Goal: Find specific page/section: Find specific page/section

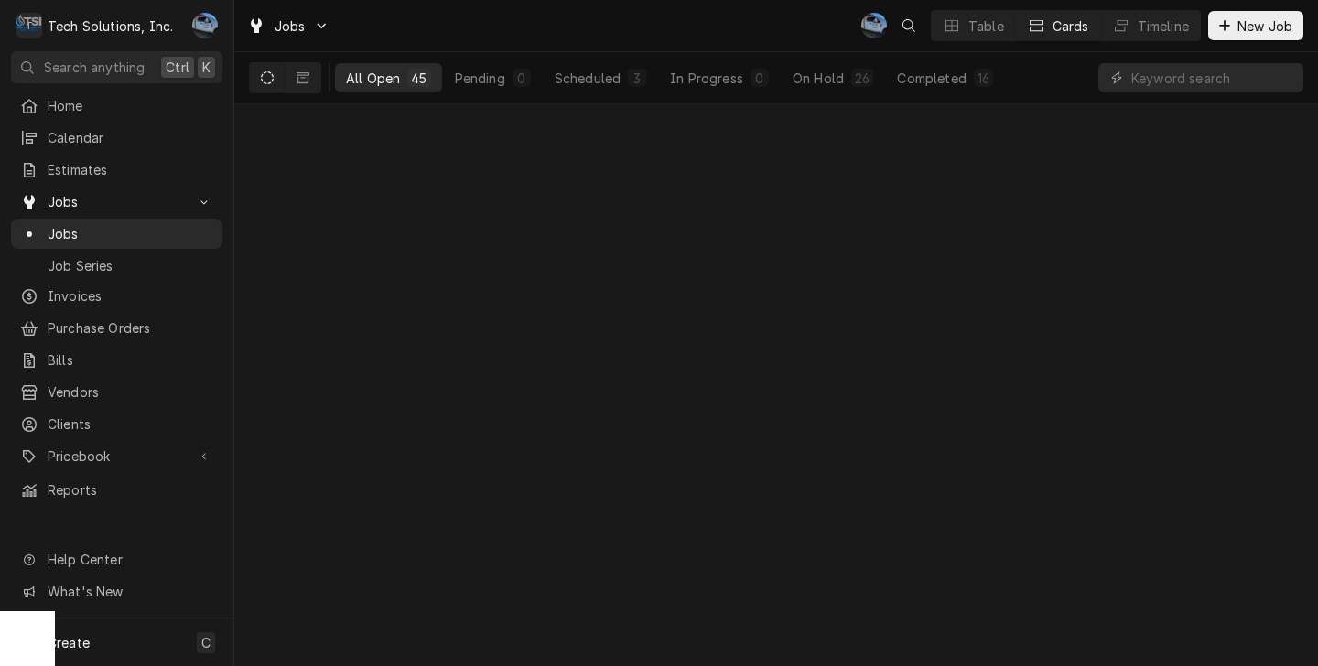
scroll to position [4211, 0]
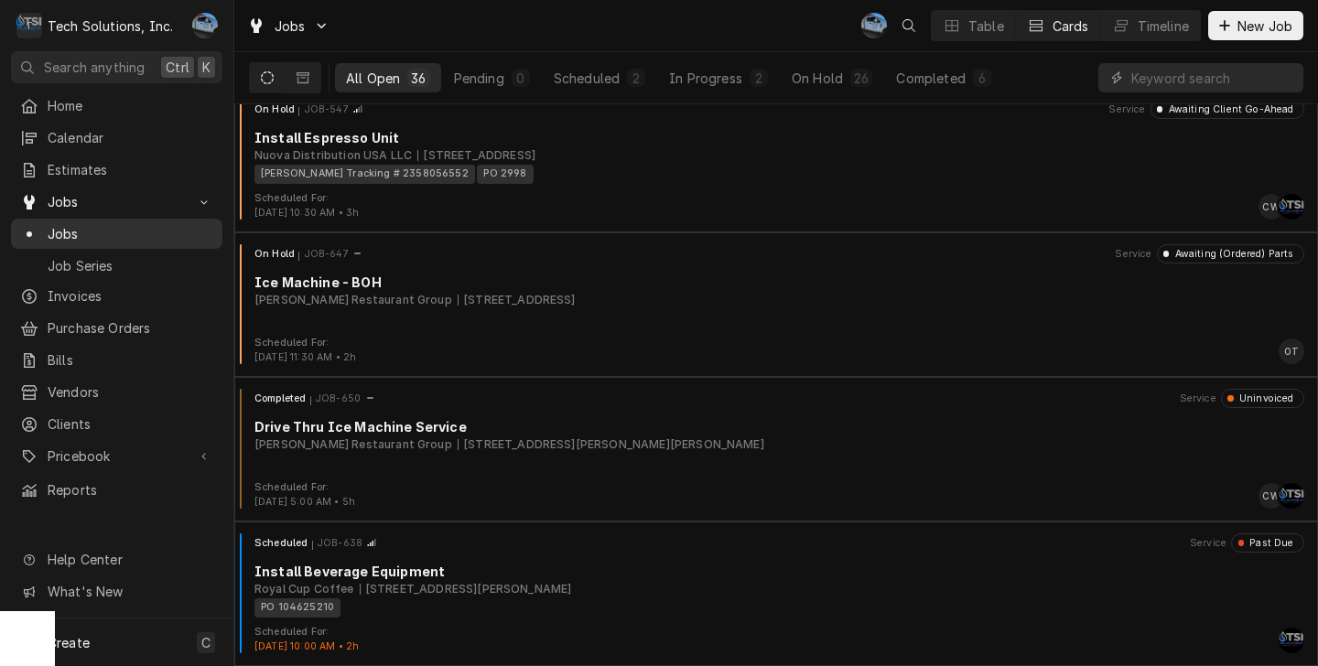
click at [78, 224] on span "Jobs" at bounding box center [131, 233] width 166 height 19
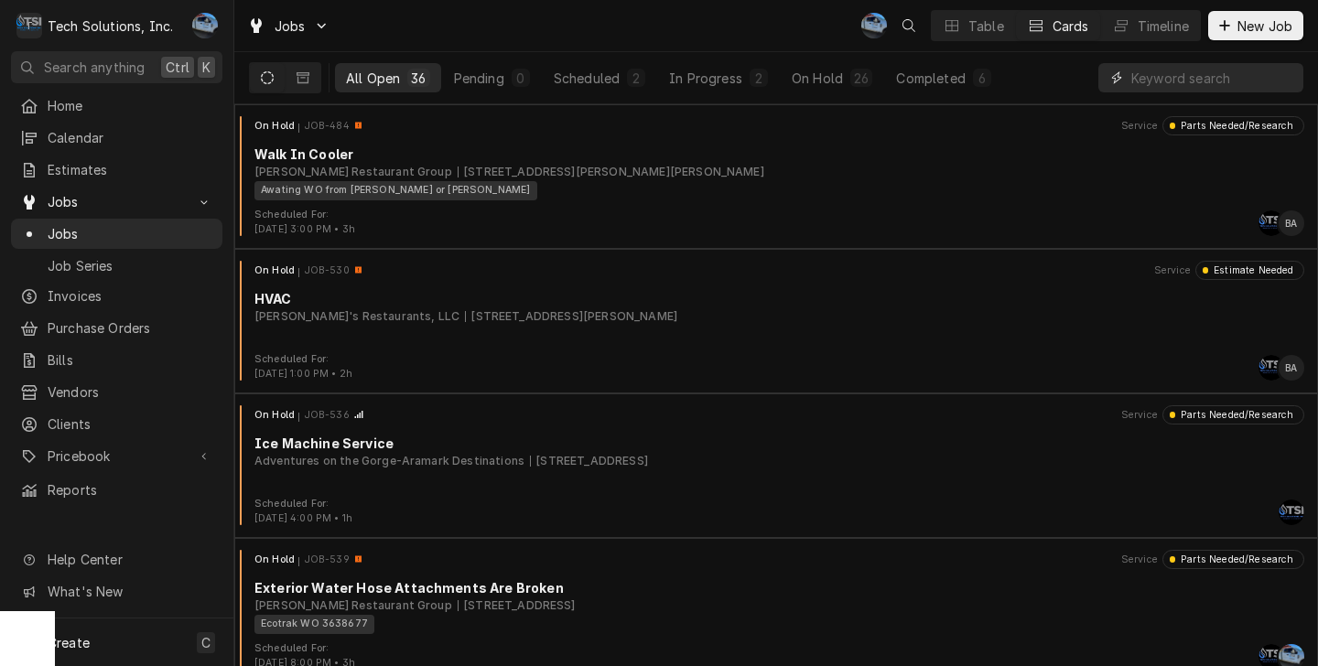
click at [1152, 75] on input "Dynamic Content Wrapper" at bounding box center [1212, 77] width 163 height 29
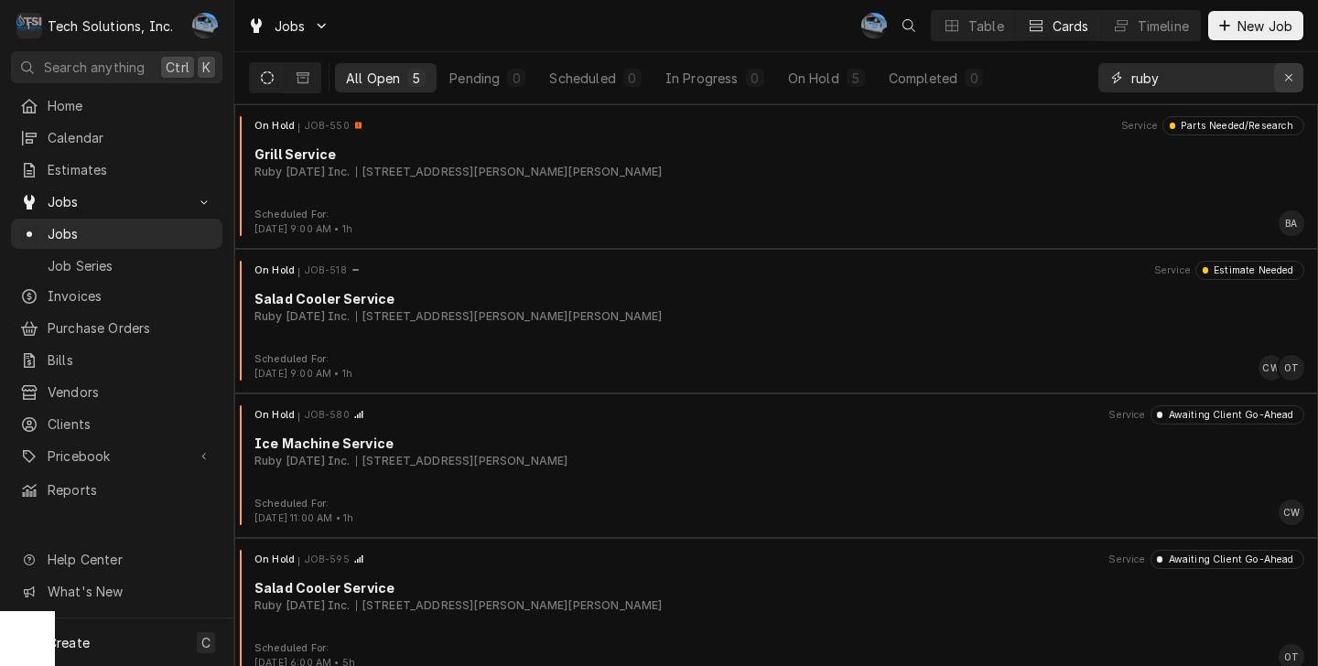
type input "ruby"
click at [1291, 72] on icon "Erase input" at bounding box center [1289, 77] width 10 height 13
